Goal: Navigation & Orientation: Find specific page/section

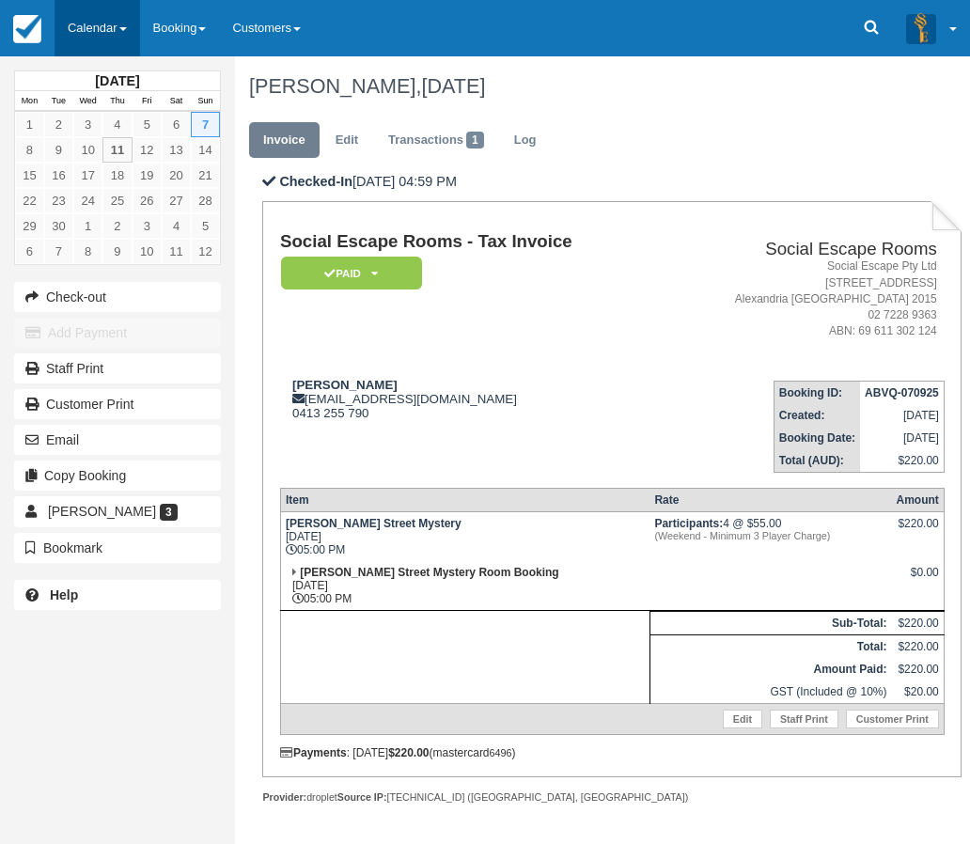
click at [89, 26] on link "Calendar" at bounding box center [97, 28] width 86 height 56
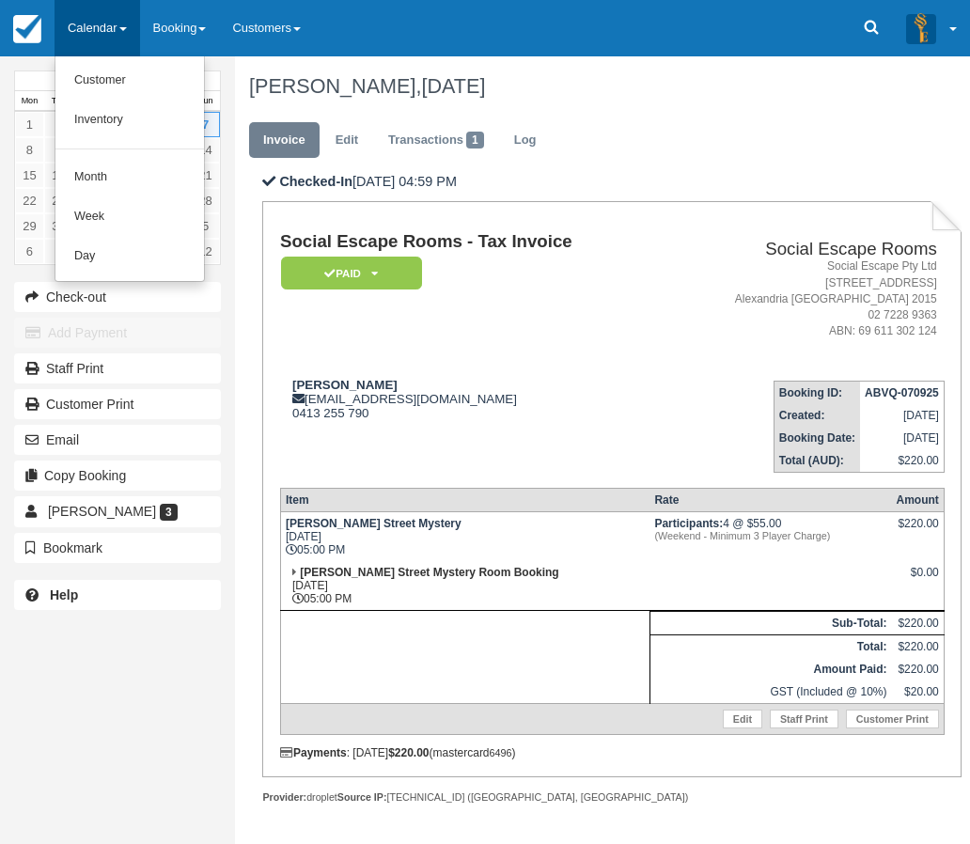
click at [89, 24] on link "Calendar" at bounding box center [97, 28] width 86 height 56
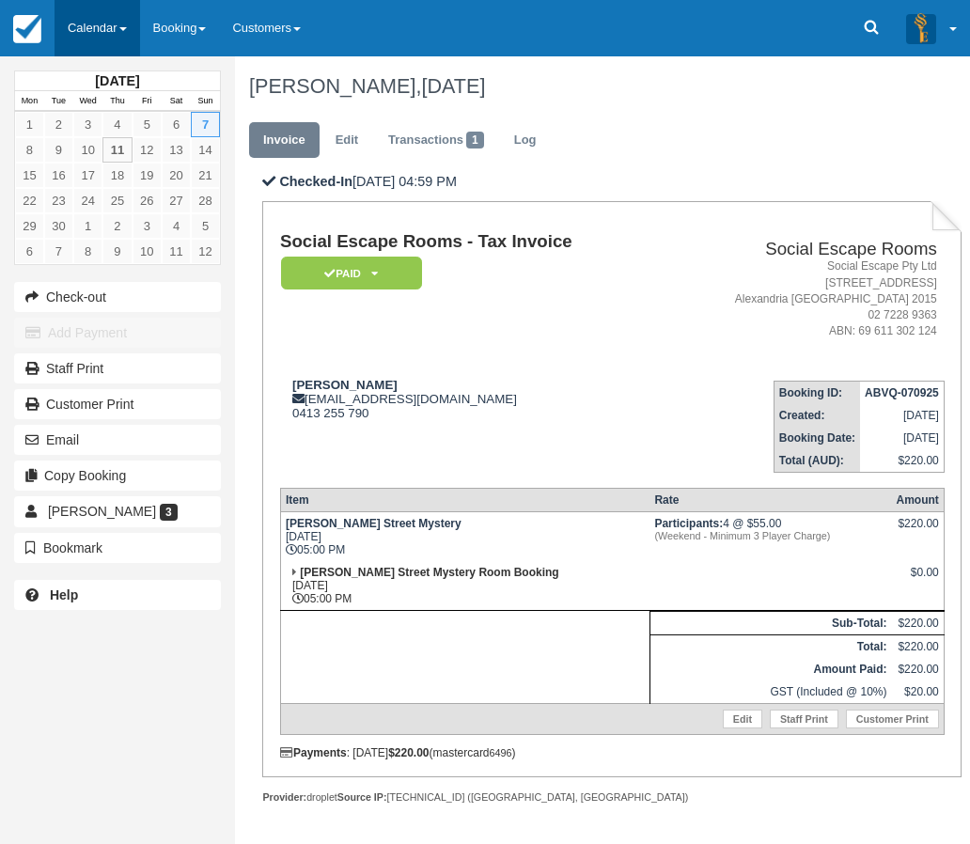
click at [89, 24] on link "Calendar" at bounding box center [97, 28] width 86 height 56
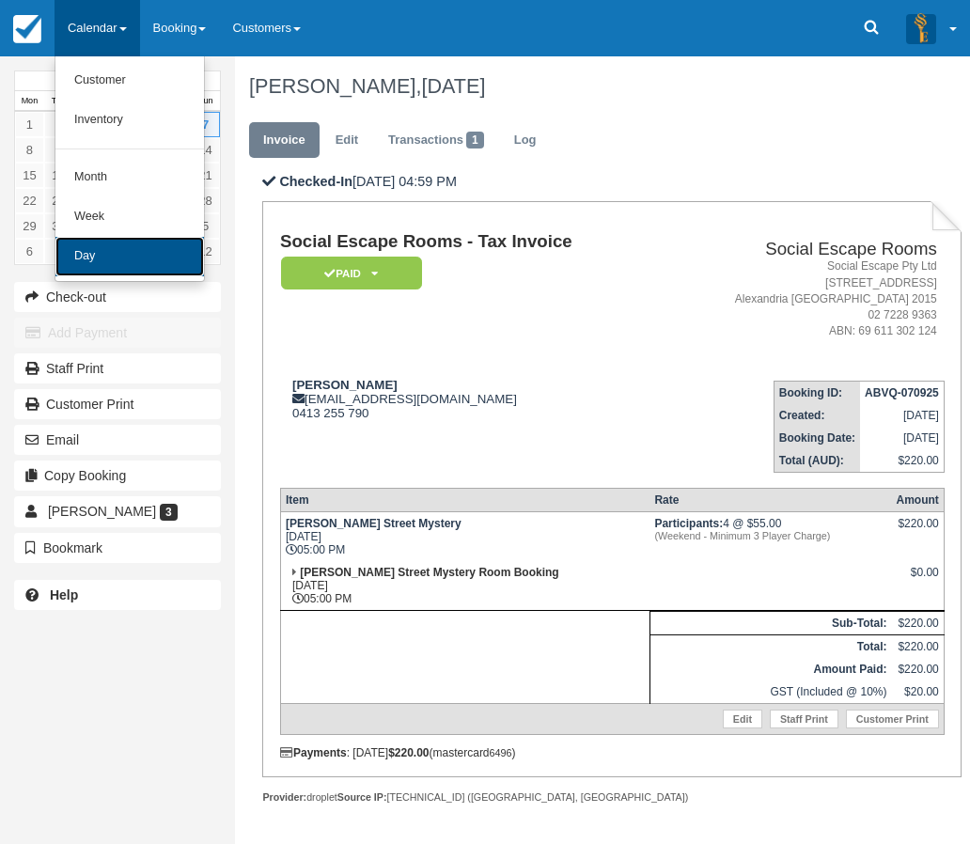
click at [90, 245] on link "Day" at bounding box center [129, 256] width 148 height 39
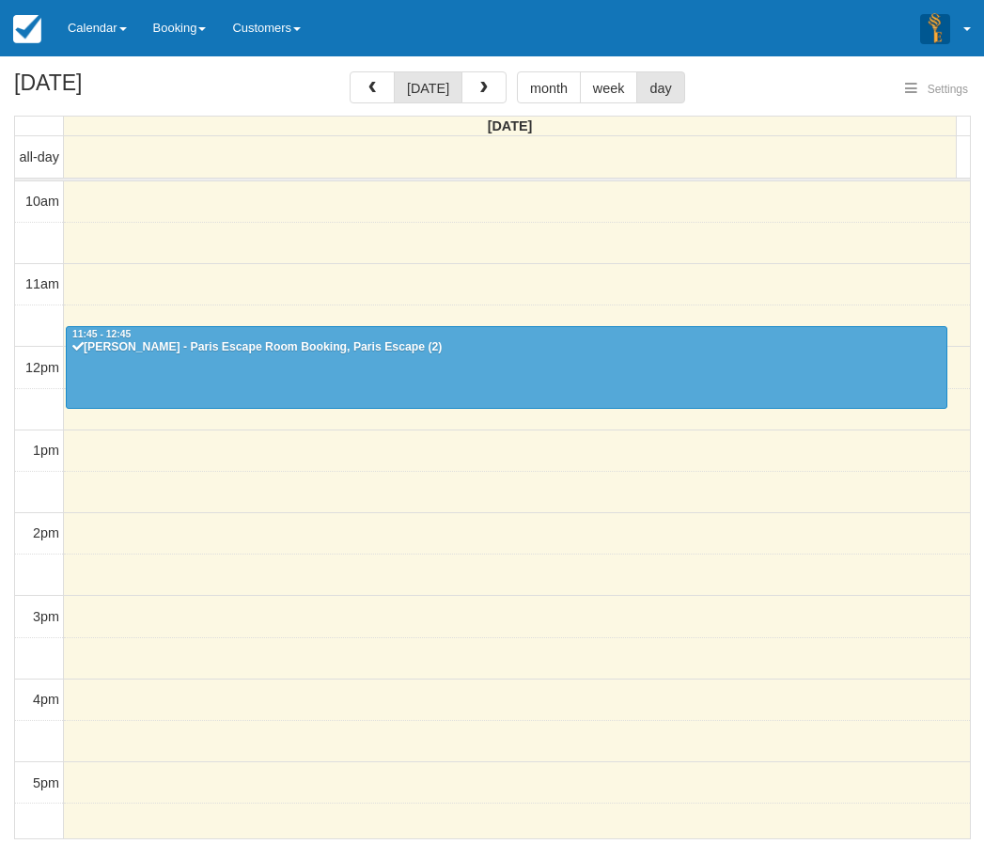
select select
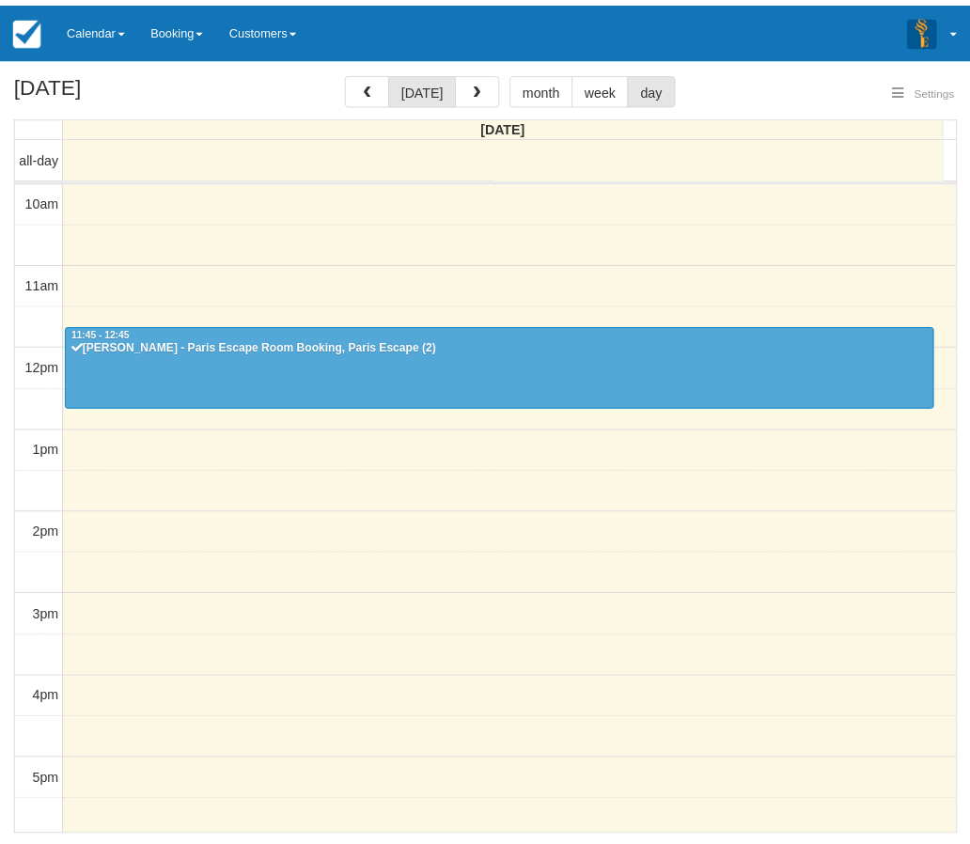
scroll to position [167, 0]
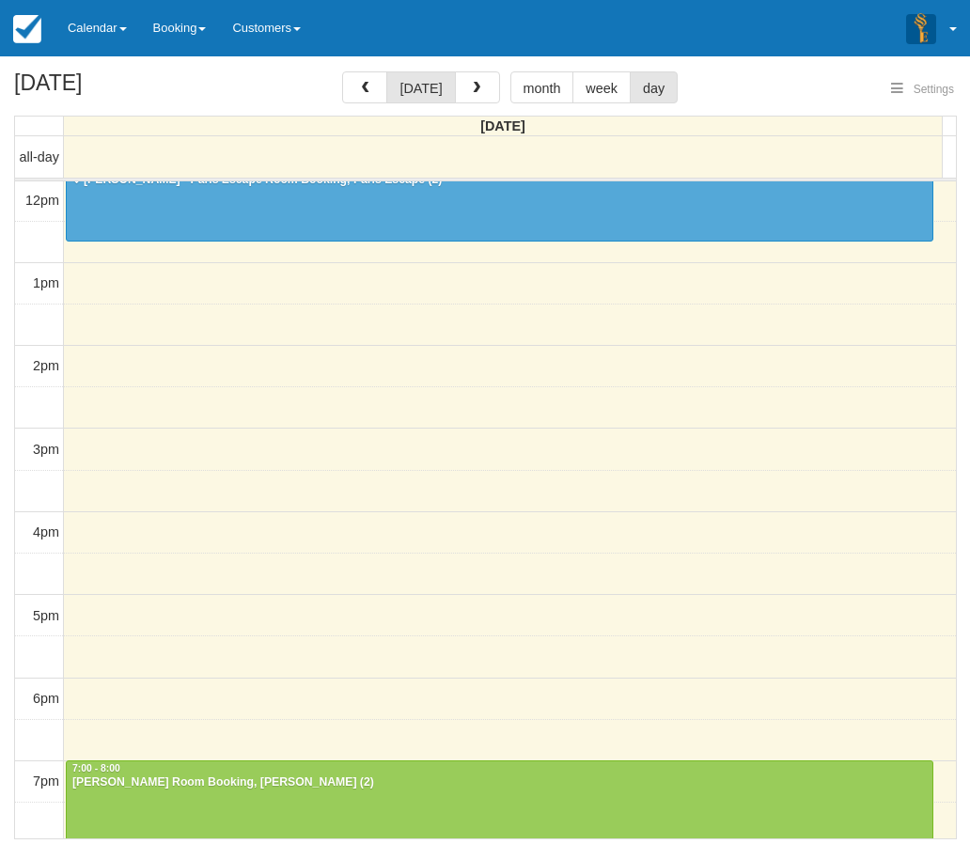
select select
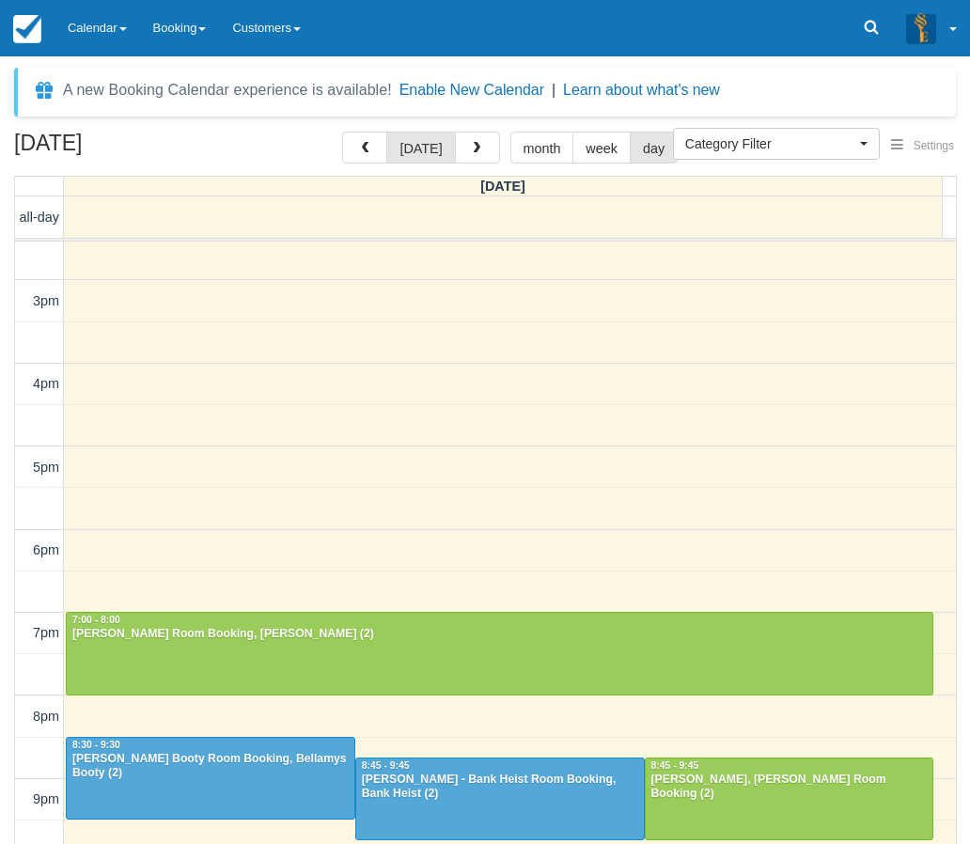
scroll to position [380, 0]
